Goal: Find specific page/section: Find specific page/section

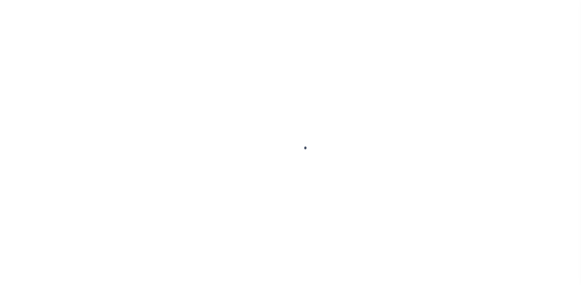
select select
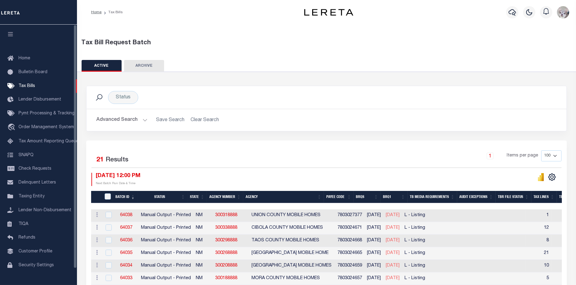
click at [113, 118] on button "Advanced Search" at bounding box center [121, 120] width 51 height 12
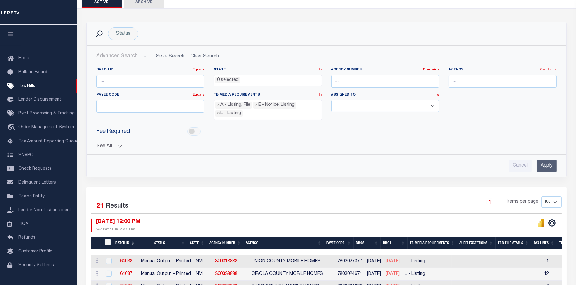
scroll to position [68, 0]
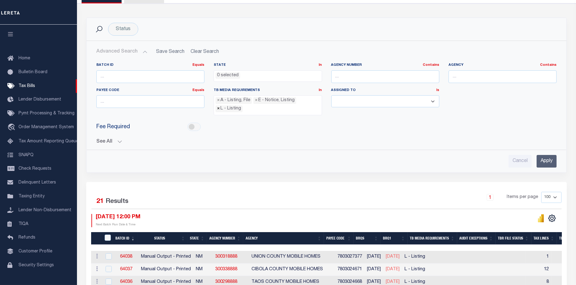
click at [218, 108] on span "×" at bounding box center [218, 109] width 3 height 7
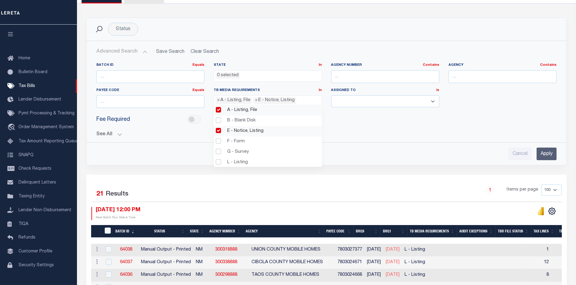
scroll to position [29, 0]
click at [216, 111] on li "A - Listing, File" at bounding box center [268, 110] width 108 height 10
select select "18"
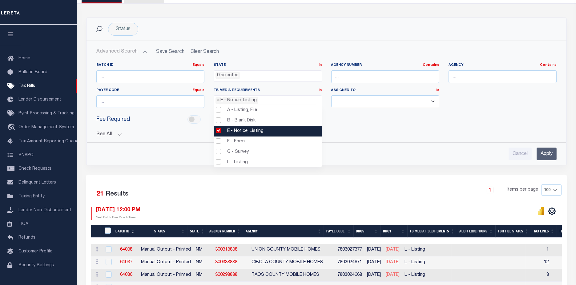
click at [217, 132] on li "E - Notice, Listing" at bounding box center [268, 131] width 108 height 10
select select
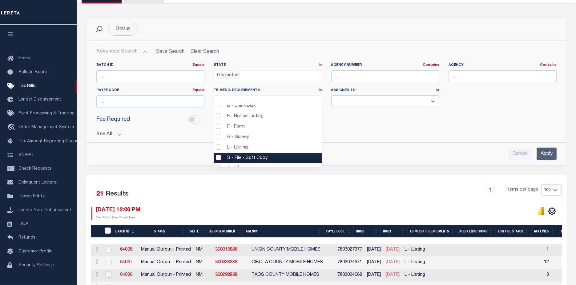
scroll to position [0, 0]
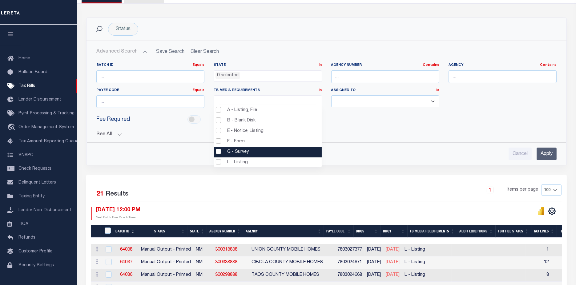
click at [426, 143] on div "Cancel Apply" at bounding box center [326, 152] width 470 height 18
click at [232, 75] on li "0 selected" at bounding box center [228, 75] width 25 height 7
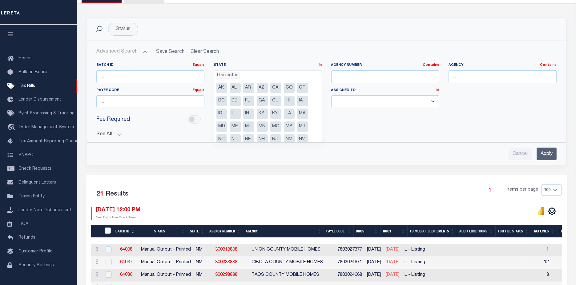
scroll to position [44, 0]
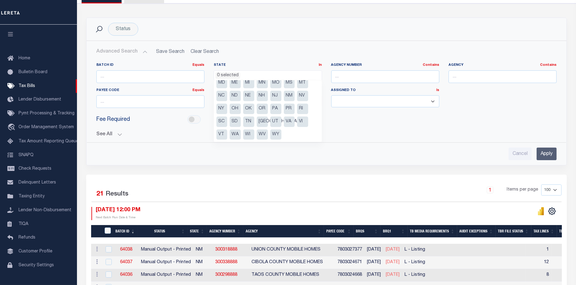
click at [223, 109] on li "NY" at bounding box center [221, 109] width 11 height 10
select select "NY"
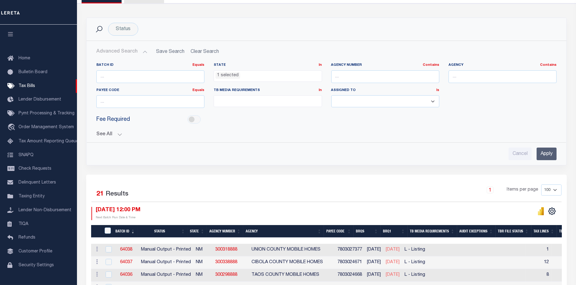
click at [552, 155] on input "Apply" at bounding box center [547, 154] width 20 height 13
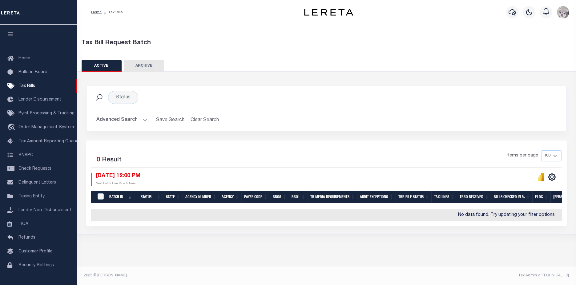
scroll to position [0, 0]
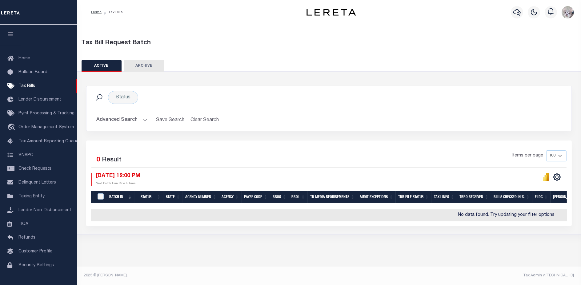
click at [136, 68] on button "ARCHIVE" at bounding box center [144, 66] width 40 height 12
select select "[GEOGRAPHIC_DATA]"
select select
click at [127, 121] on button "Advanced Search" at bounding box center [121, 120] width 51 height 12
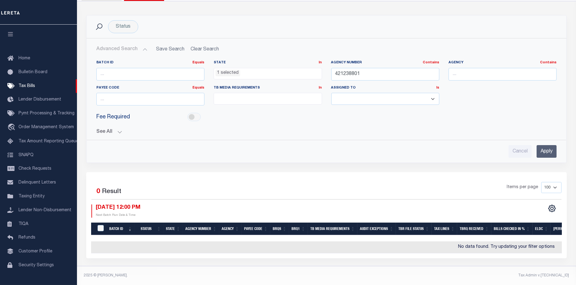
scroll to position [73, 0]
click at [548, 146] on input "Apply" at bounding box center [547, 151] width 20 height 13
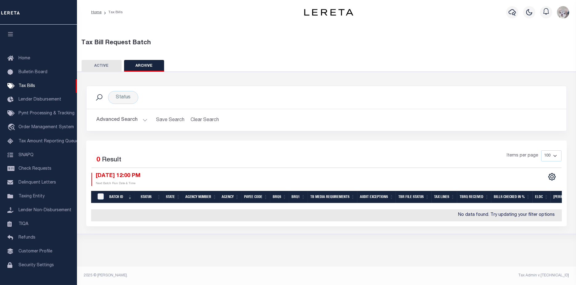
scroll to position [0, 0]
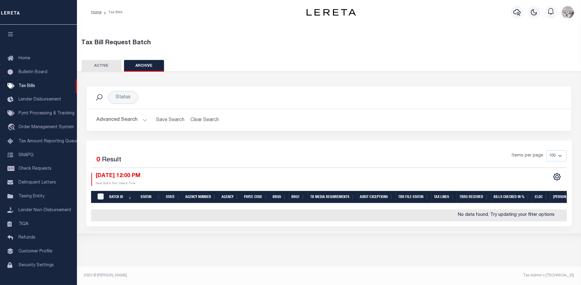
click at [142, 63] on button "ARCHIVE" at bounding box center [144, 66] width 40 height 12
click at [100, 69] on button "ACTIVE" at bounding box center [102, 66] width 40 height 12
click at [122, 119] on button "Advanced Search" at bounding box center [121, 120] width 51 height 12
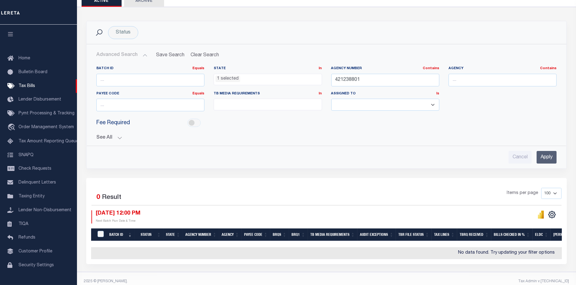
scroll to position [73, 0]
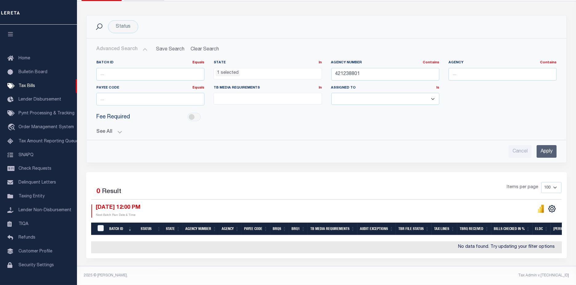
click at [109, 114] on span "Fee Required" at bounding box center [113, 117] width 34 height 8
click at [106, 131] on button "See All" at bounding box center [326, 132] width 460 height 6
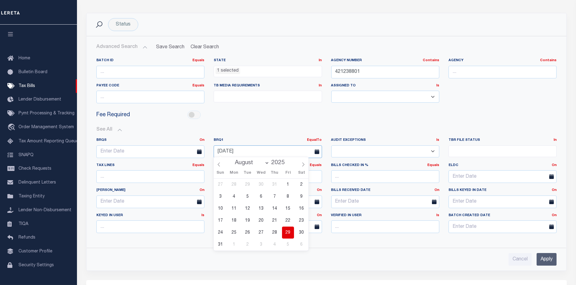
drag, startPoint x: 239, startPoint y: 145, endPoint x: 145, endPoint y: 150, distance: 94.4
click at [154, 151] on div "BRQS On On After Before Between BRQ1 EqualTo On After Before Between [DATE] Is" at bounding box center [327, 188] width 470 height 100
click at [547, 258] on input "Apply" at bounding box center [547, 259] width 20 height 13
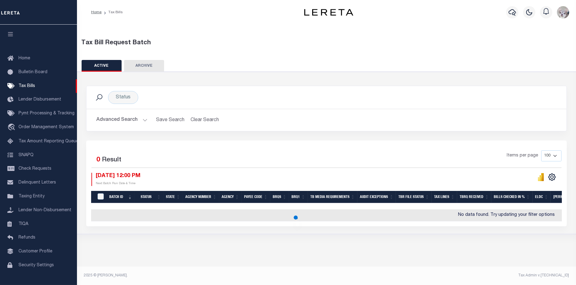
scroll to position [0, 0]
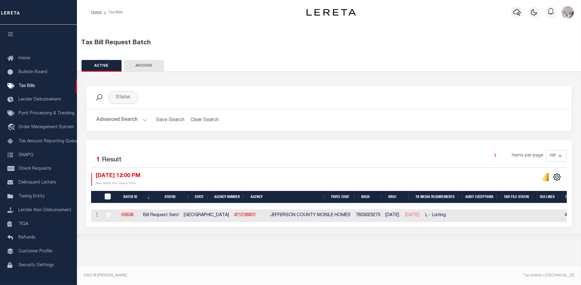
click at [117, 117] on button "Advanced Search" at bounding box center [121, 120] width 51 height 12
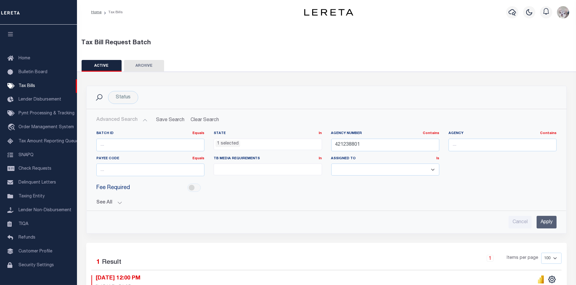
click at [98, 205] on div "Batch ID Equals Equals Is Not Equal To Is Greater Than Is Less Than State In In…" at bounding box center [326, 177] width 470 height 103
click at [104, 204] on button "See All" at bounding box center [326, 203] width 460 height 6
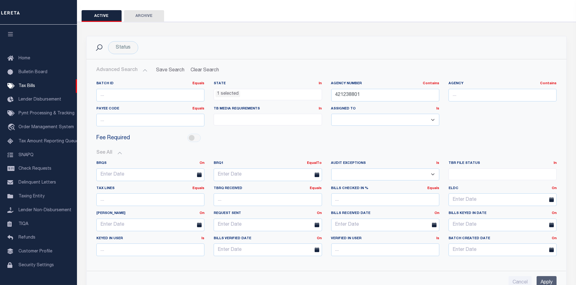
scroll to position [68, 0]
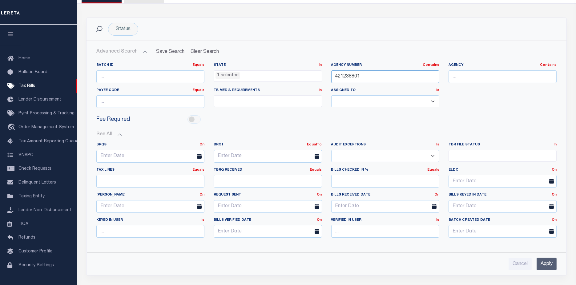
drag, startPoint x: 395, startPoint y: 78, endPoint x: 154, endPoint y: 80, distance: 240.5
click at [155, 80] on div "Batch ID Equals Equals Is Not Equal To Is Greater Than Is Less Than State In In…" at bounding box center [327, 88] width 470 height 50
click at [218, 73] on li "1 selected" at bounding box center [228, 75] width 25 height 7
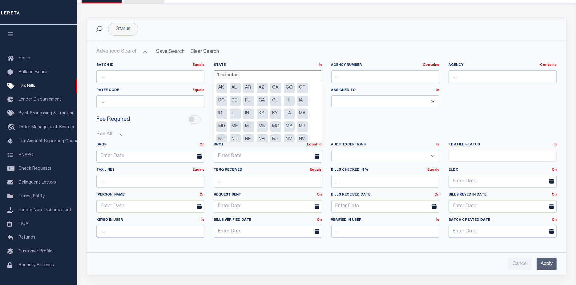
scroll to position [31, 0]
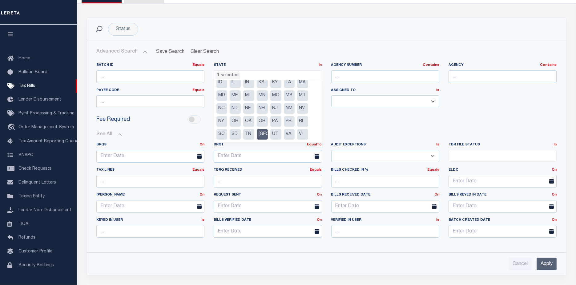
click at [262, 133] on li "[GEOGRAPHIC_DATA]" at bounding box center [262, 134] width 11 height 10
click at [221, 108] on li "NY" at bounding box center [221, 109] width 11 height 10
select select "NY"
click at [354, 118] on div "Fee Required" at bounding box center [327, 120] width 470 height 14
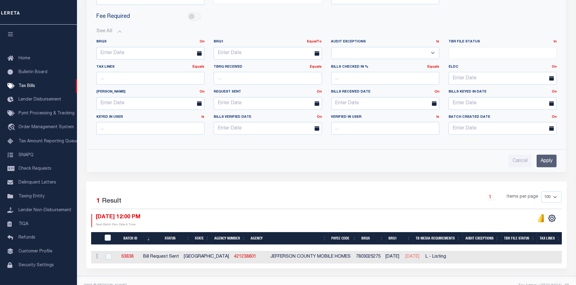
scroll to position [183, 0]
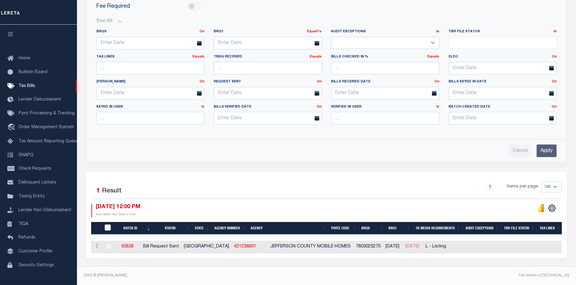
click at [554, 149] on input "Apply" at bounding box center [547, 151] width 20 height 13
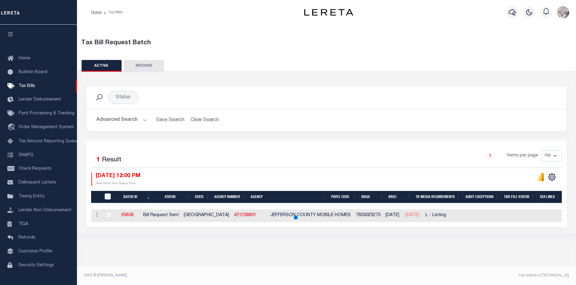
scroll to position [0, 0]
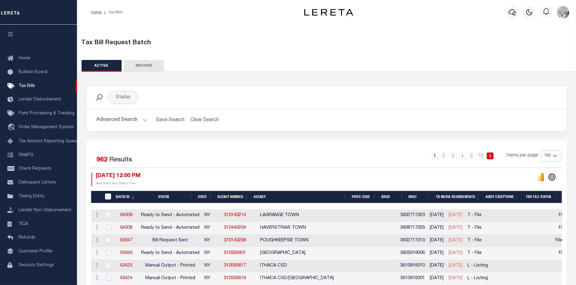
click at [120, 119] on button "Advanced Search" at bounding box center [121, 120] width 51 height 12
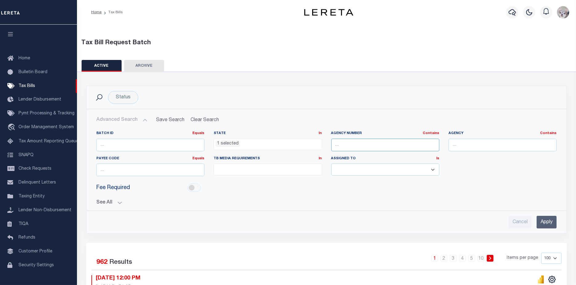
click at [366, 140] on input "text" at bounding box center [385, 145] width 108 height 13
type input "310190646"
click at [551, 224] on input "Apply" at bounding box center [547, 222] width 20 height 13
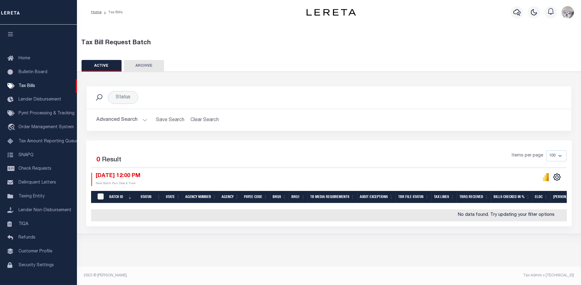
click at [156, 68] on button "ARCHIVE" at bounding box center [144, 66] width 40 height 12
click at [113, 120] on button "Advanced Search" at bounding box center [121, 120] width 51 height 12
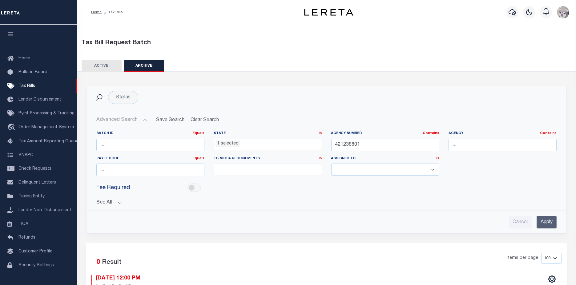
click at [226, 147] on span "1 selected" at bounding box center [268, 145] width 108 height 12
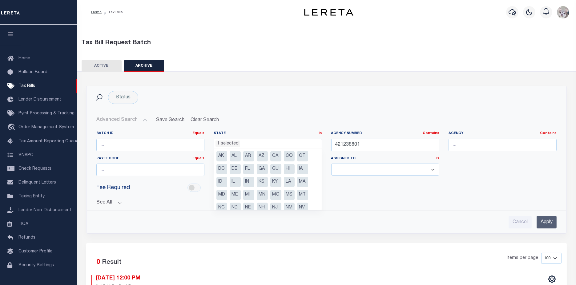
scroll to position [31, 0]
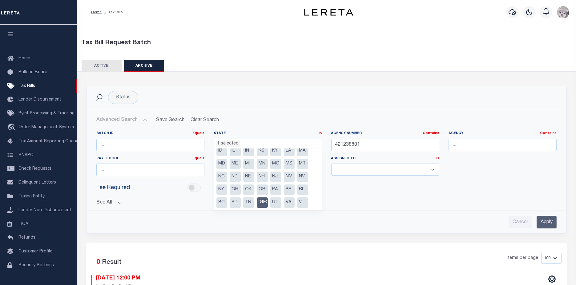
click at [261, 201] on li "[GEOGRAPHIC_DATA]" at bounding box center [262, 203] width 11 height 10
click at [225, 193] on li "NY" at bounding box center [221, 190] width 11 height 10
select select "NY"
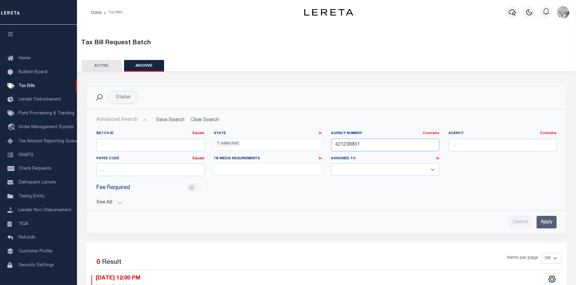
drag, startPoint x: 375, startPoint y: 140, endPoint x: 253, endPoint y: 142, distance: 122.0
click at [253, 142] on div "Batch ID Equals Equals Is Not Equal To Is Greater Than Is Less Than State In In…" at bounding box center [327, 156] width 470 height 50
click at [108, 200] on button "See All" at bounding box center [326, 203] width 460 height 6
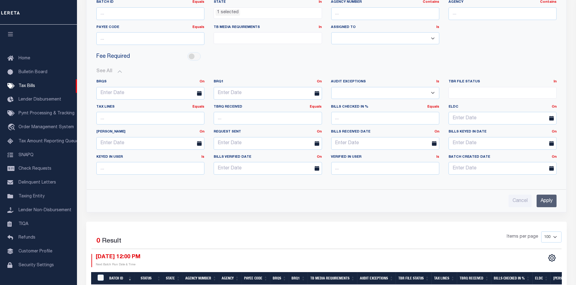
scroll to position [137, 0]
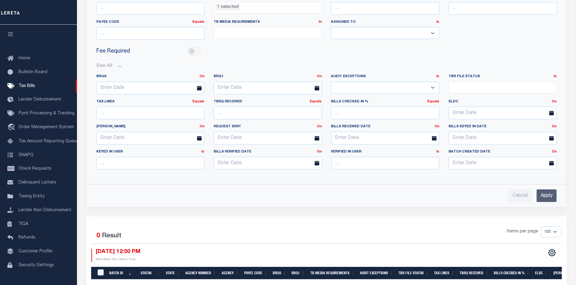
click at [548, 194] on input "Apply" at bounding box center [547, 196] width 20 height 13
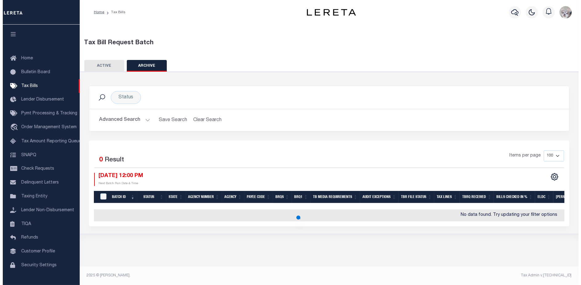
scroll to position [0, 0]
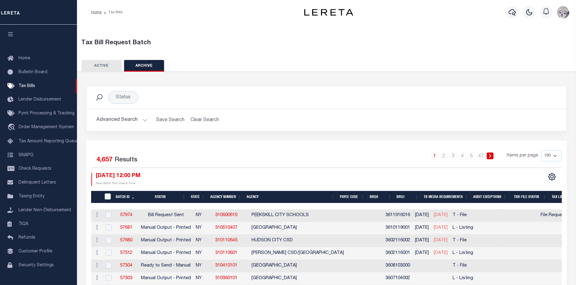
click at [113, 118] on button "Advanced Search" at bounding box center [121, 120] width 51 height 12
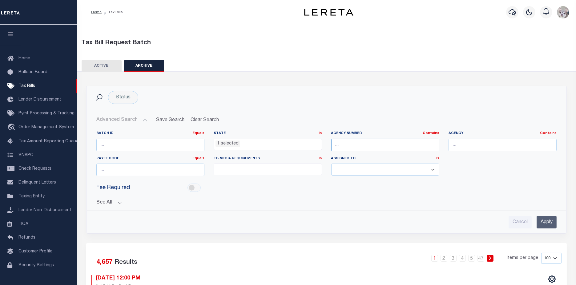
click at [362, 142] on input "text" at bounding box center [385, 145] width 108 height 13
type input "310190646"
click at [548, 219] on input "Apply" at bounding box center [547, 222] width 20 height 13
